Goal: Communication & Community: Answer question/provide support

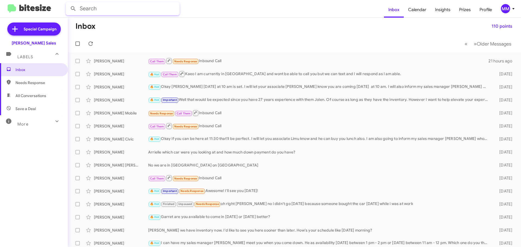
click at [98, 11] on input "text" at bounding box center [123, 8] width 114 height 13
click at [68, 3] on button at bounding box center [73, 8] width 11 height 11
drag, startPoint x: 96, startPoint y: 11, endPoint x: 56, endPoint y: 3, distance: 40.7
click at [56, 3] on mat-toolbar "feng Inbox Calendar Insights Prizes Profile MM" at bounding box center [260, 8] width 521 height 17
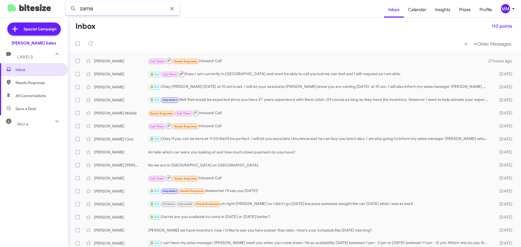
type input "zama"
click at [68, 3] on button at bounding box center [73, 8] width 11 height 11
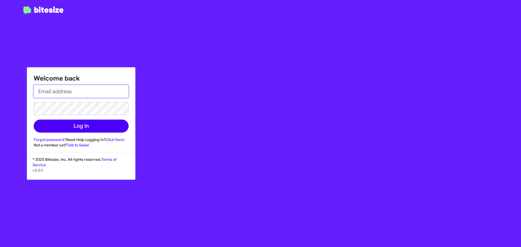
type input "[EMAIL_ADDRESS][DOMAIN_NAME]"
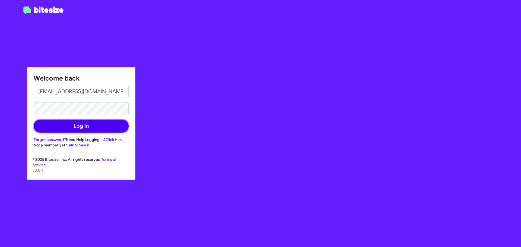
click at [86, 127] on button "Log In" at bounding box center [81, 126] width 95 height 13
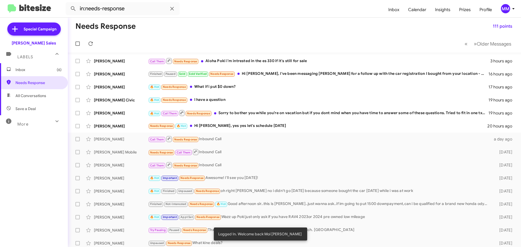
click at [30, 69] on span "Inbox (6)" at bounding box center [38, 69] width 46 height 5
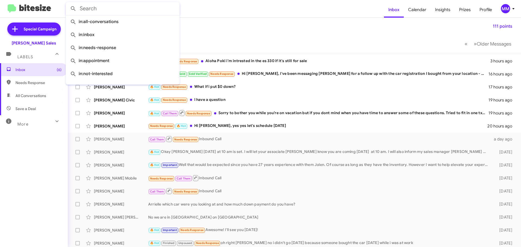
click at [100, 11] on input "text" at bounding box center [123, 8] width 114 height 13
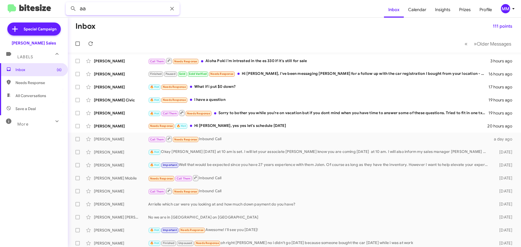
type input "a"
type input "zama"
click at [68, 3] on button at bounding box center [73, 8] width 11 height 11
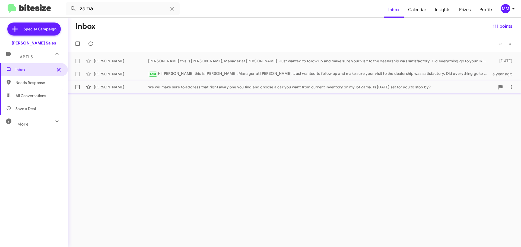
click at [137, 88] on div "[PERSON_NAME]" at bounding box center [121, 86] width 54 height 5
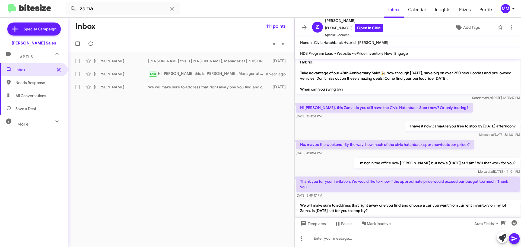
scroll to position [196, 0]
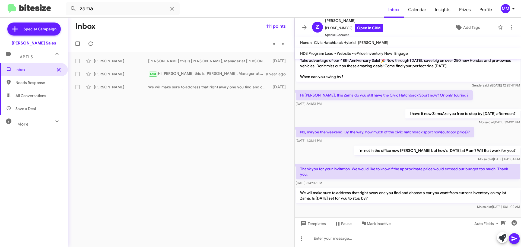
click at [325, 242] on div at bounding box center [408, 238] width 226 height 17
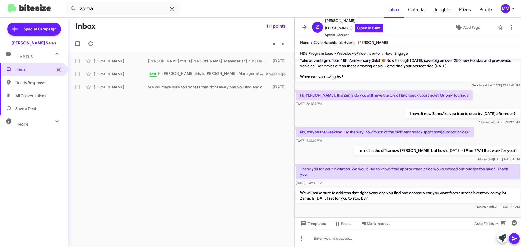
click at [173, 8] on icon at bounding box center [172, 8] width 7 height 7
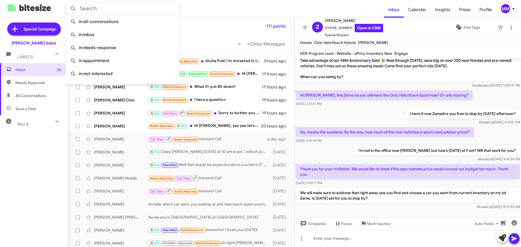
click at [208, 4] on form at bounding box center [225, 8] width 318 height 13
